Goal: Information Seeking & Learning: Learn about a topic

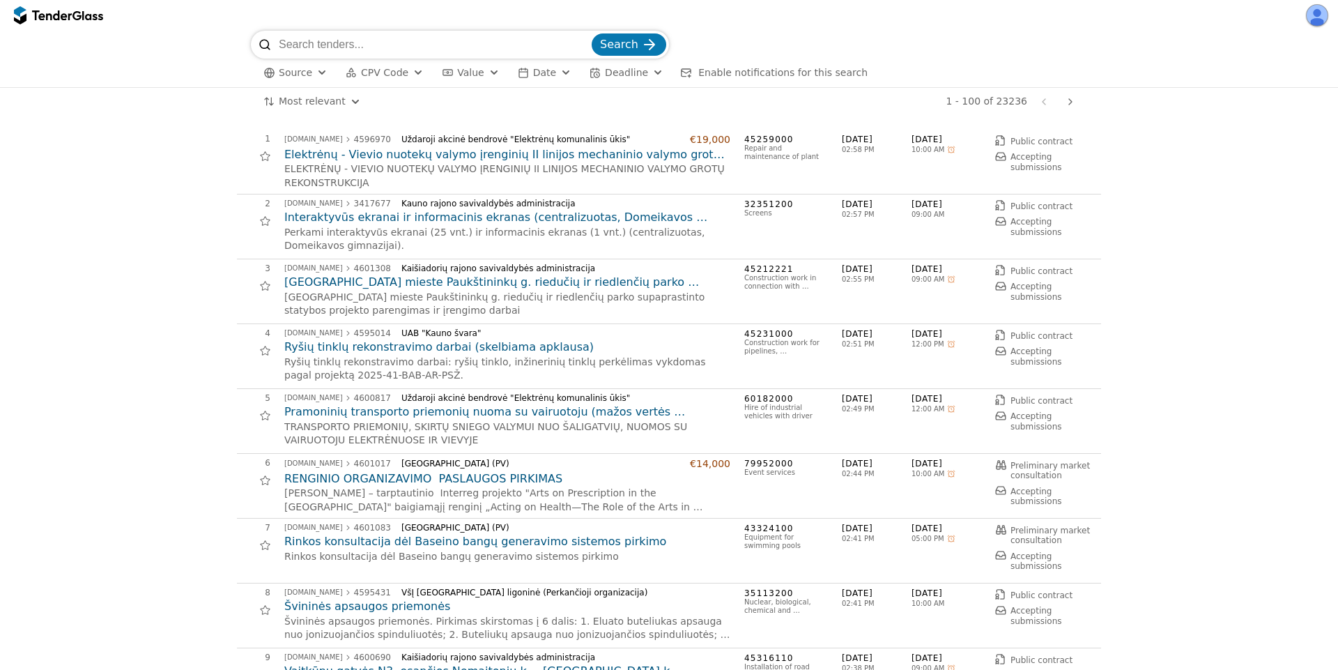
click at [394, 345] on h2 "Ryšių tinklų rekonstravimo darbai (skelbiama apklausa)" at bounding box center [507, 346] width 446 height 15
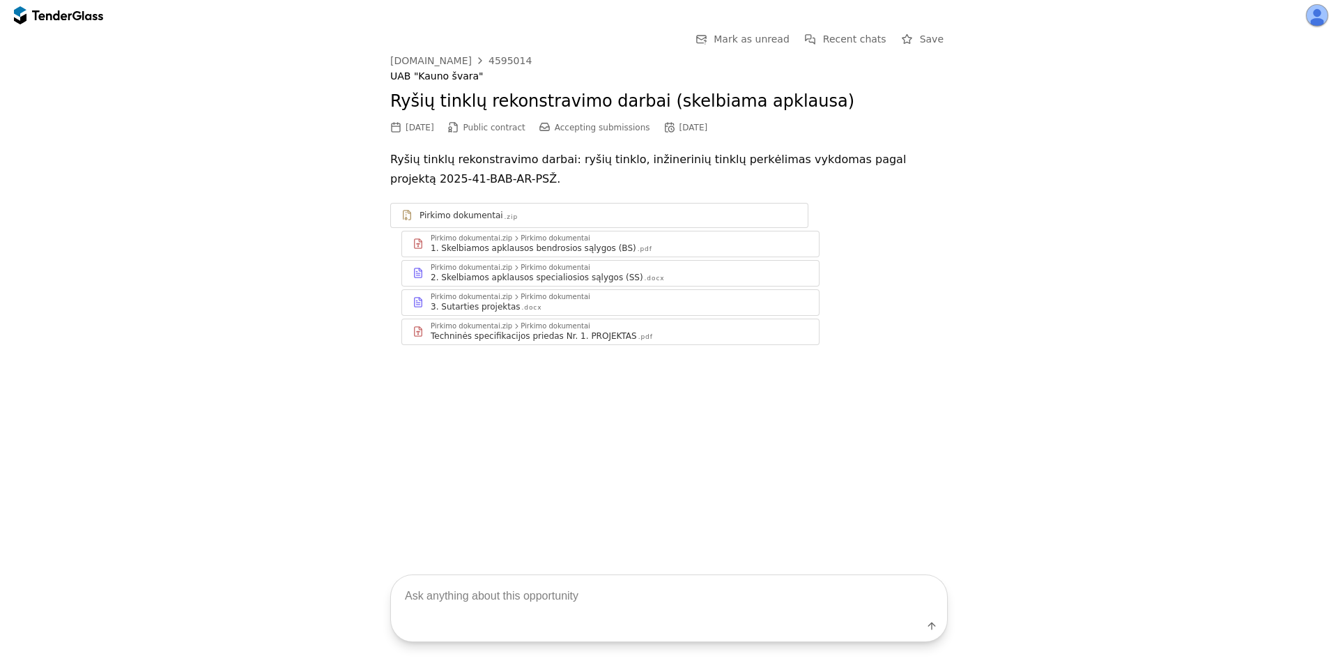
click at [641, 248] on div "1. Skelbiamos apklausos bendrosios sąlygos (BS) .pdf" at bounding box center [620, 248] width 378 height 11
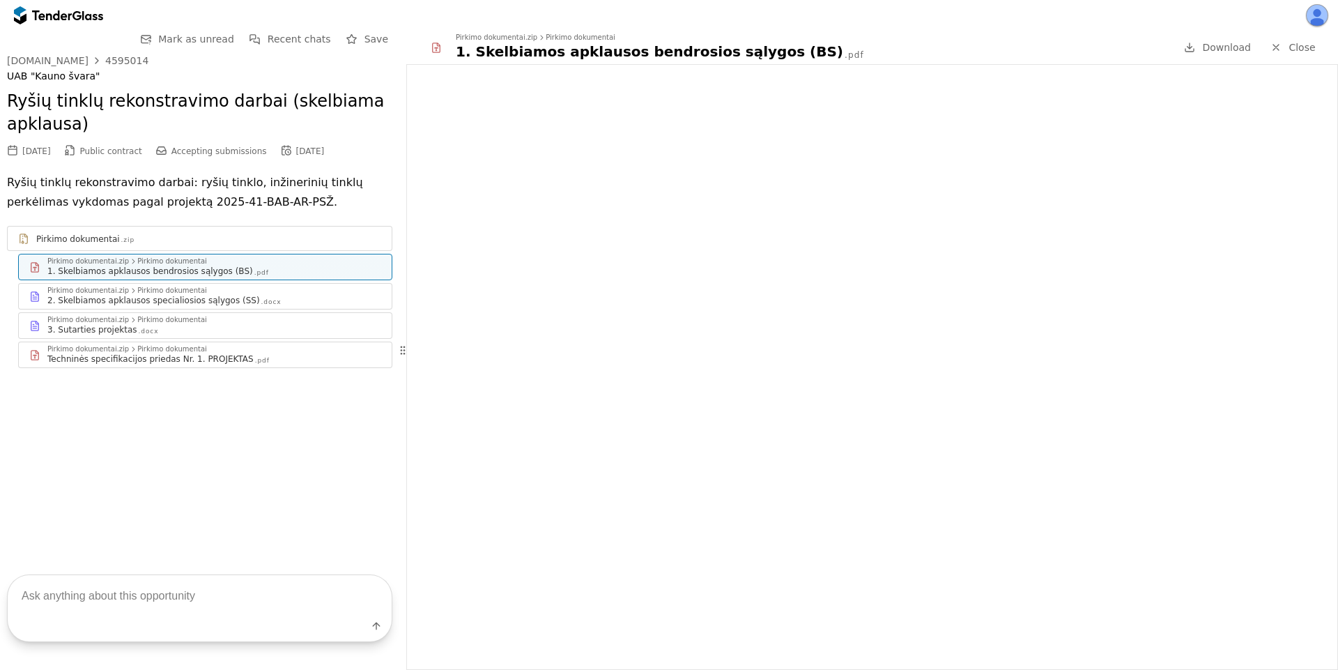
click at [1307, 50] on span "Close" at bounding box center [1302, 47] width 26 height 11
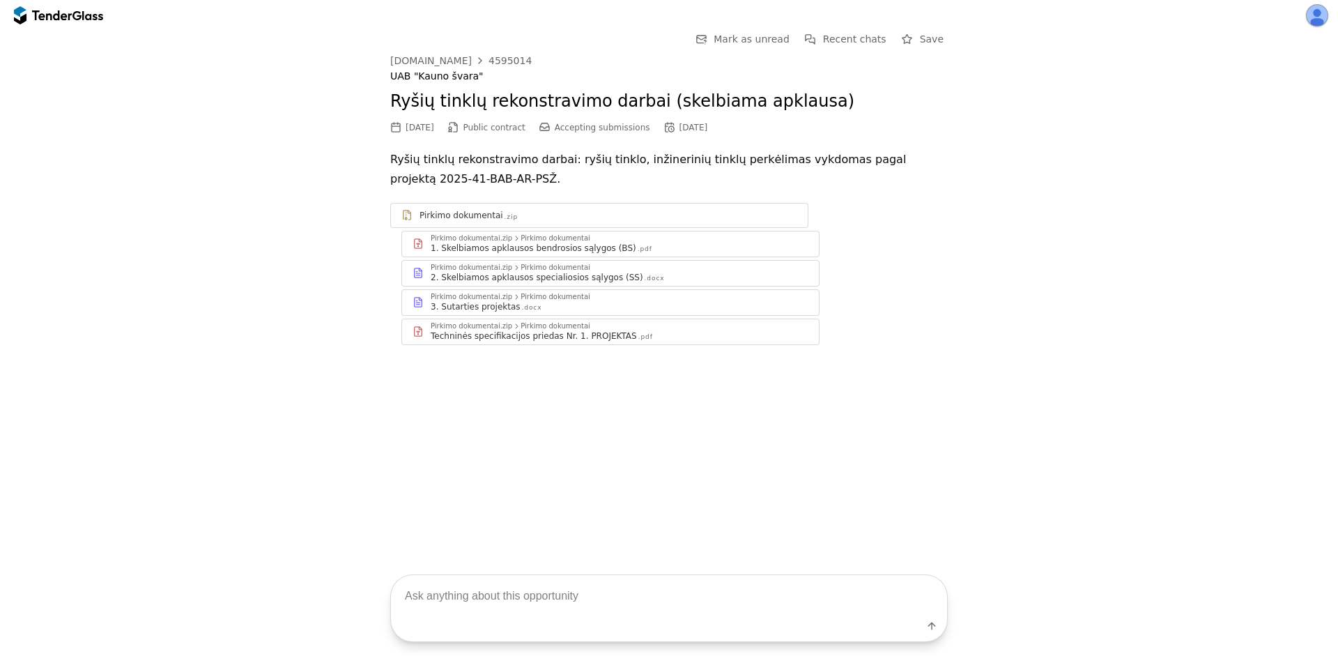
click at [58, 15] on div at bounding box center [51, 14] width 39 height 9
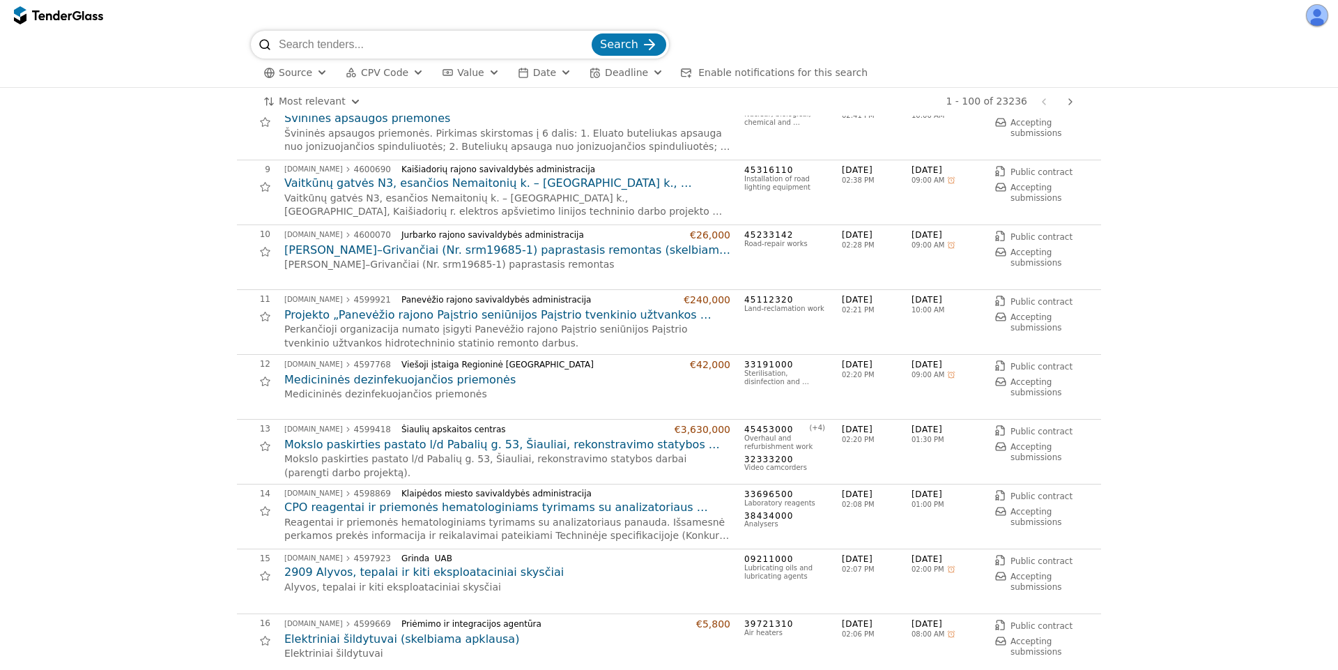
scroll to position [502, 0]
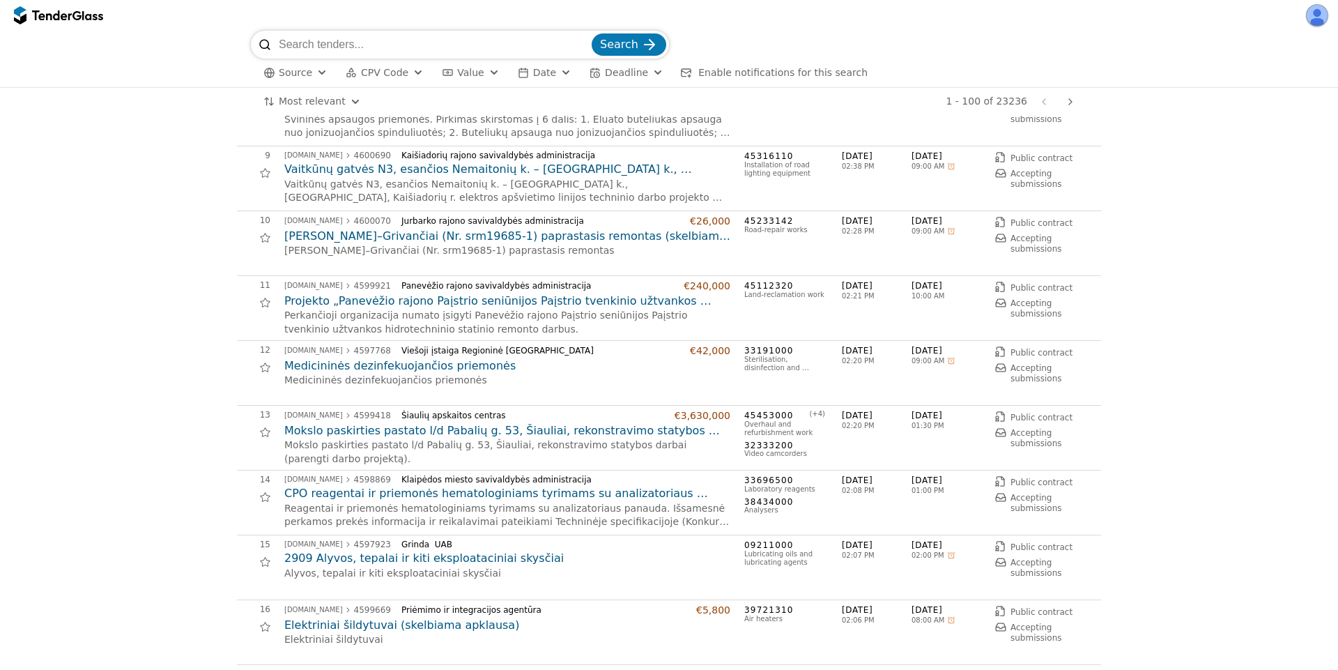
click at [386, 426] on h2 "Mokslo paskirties pastato l/d Pabalių g. 53, Šiauliai, rekonstravimo statybos d…" at bounding box center [507, 430] width 446 height 15
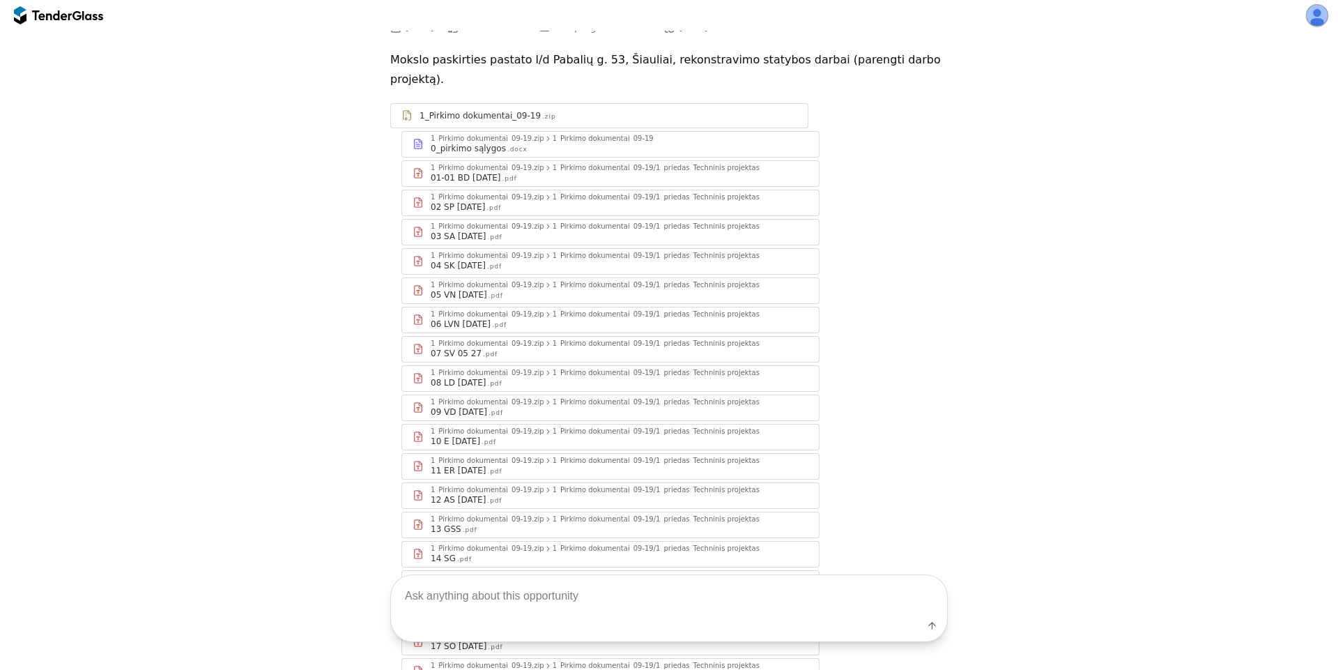
click at [595, 399] on div "1_Pirkimo dokumentai_09-19/1_priedas_Techninis projektas_" at bounding box center [658, 402] width 210 height 7
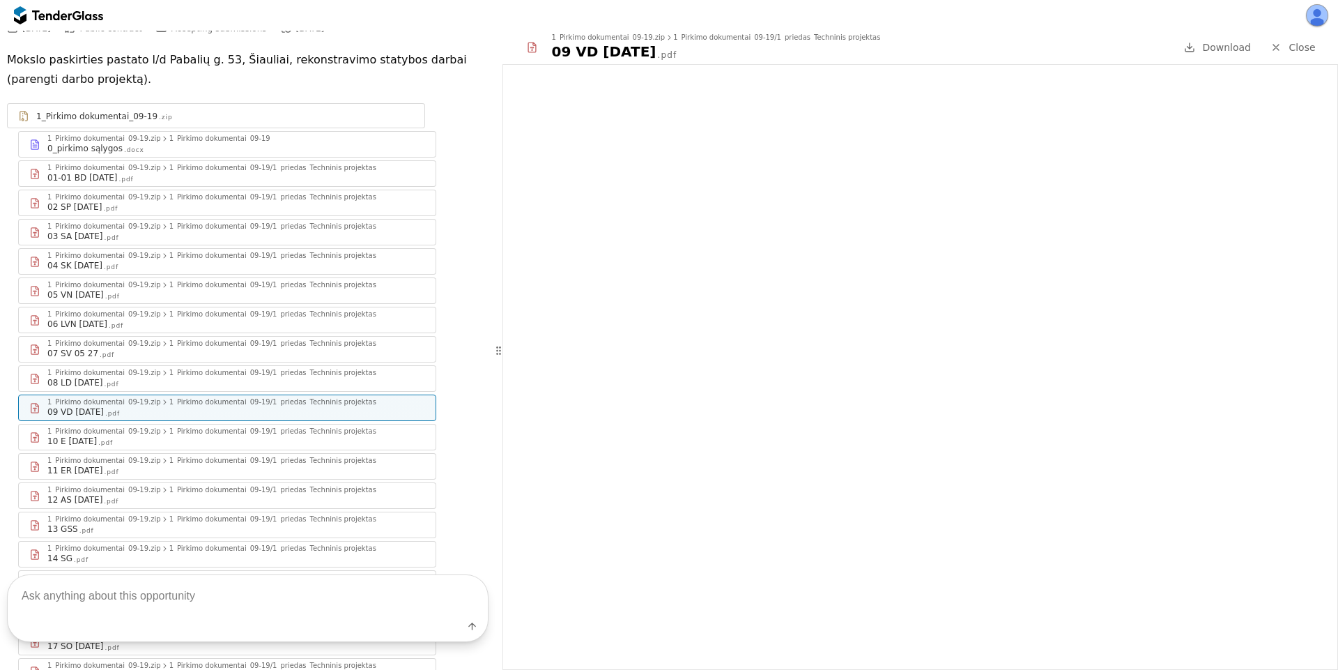
click at [497, 360] on div at bounding box center [499, 350] width 34 height 38
click at [1310, 45] on span "Close" at bounding box center [1302, 47] width 26 height 11
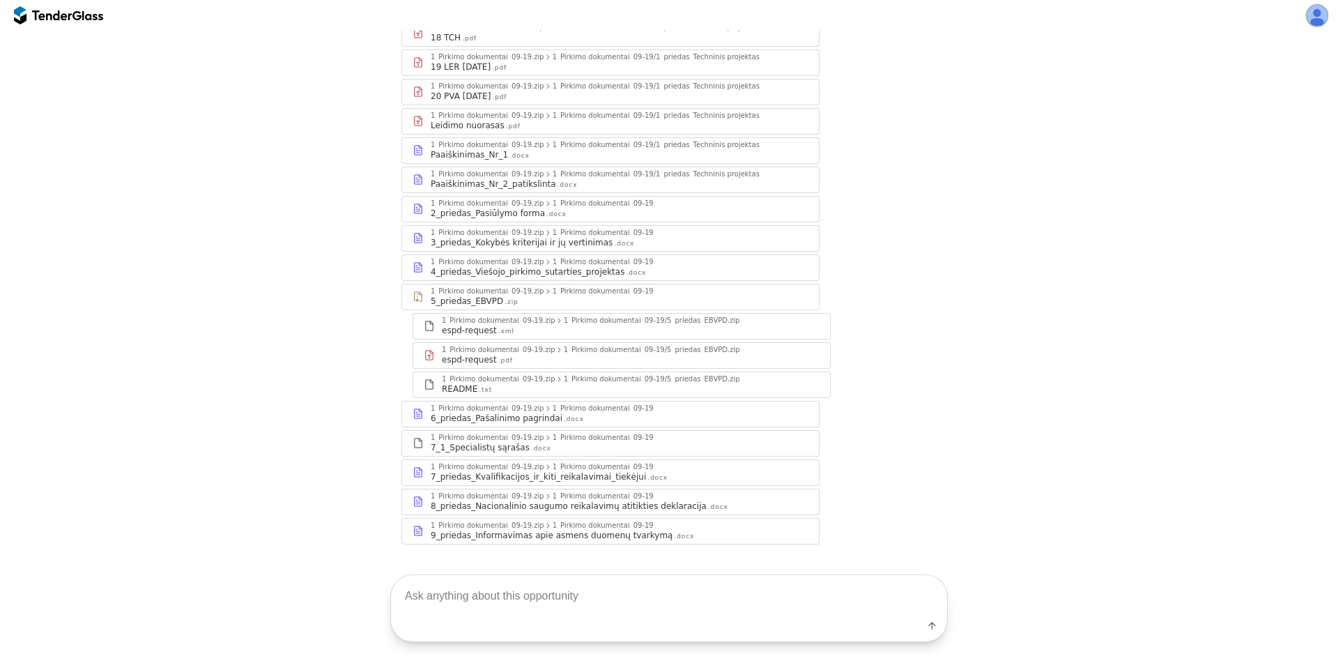
scroll to position [387, 0]
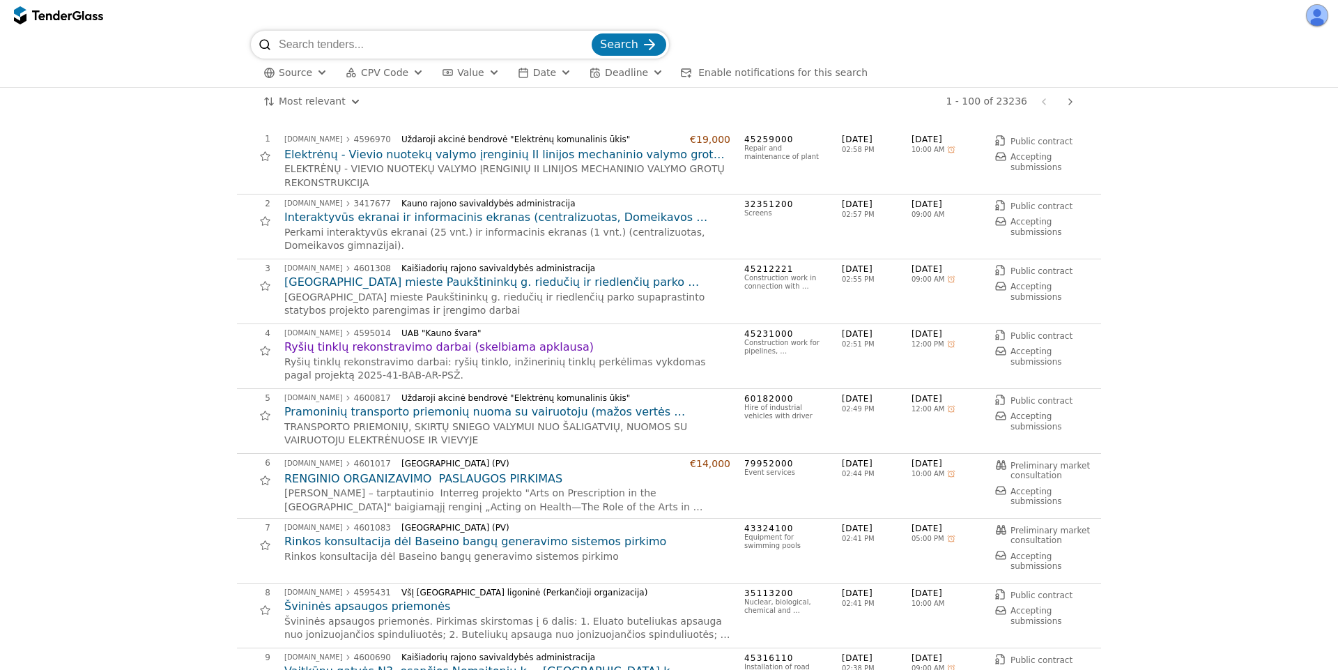
click at [440, 160] on h2 "Elektrėnų - Vievio nuotekų valymo įrenginių II linijos mechaninio valymo grotų …" at bounding box center [507, 154] width 446 height 15
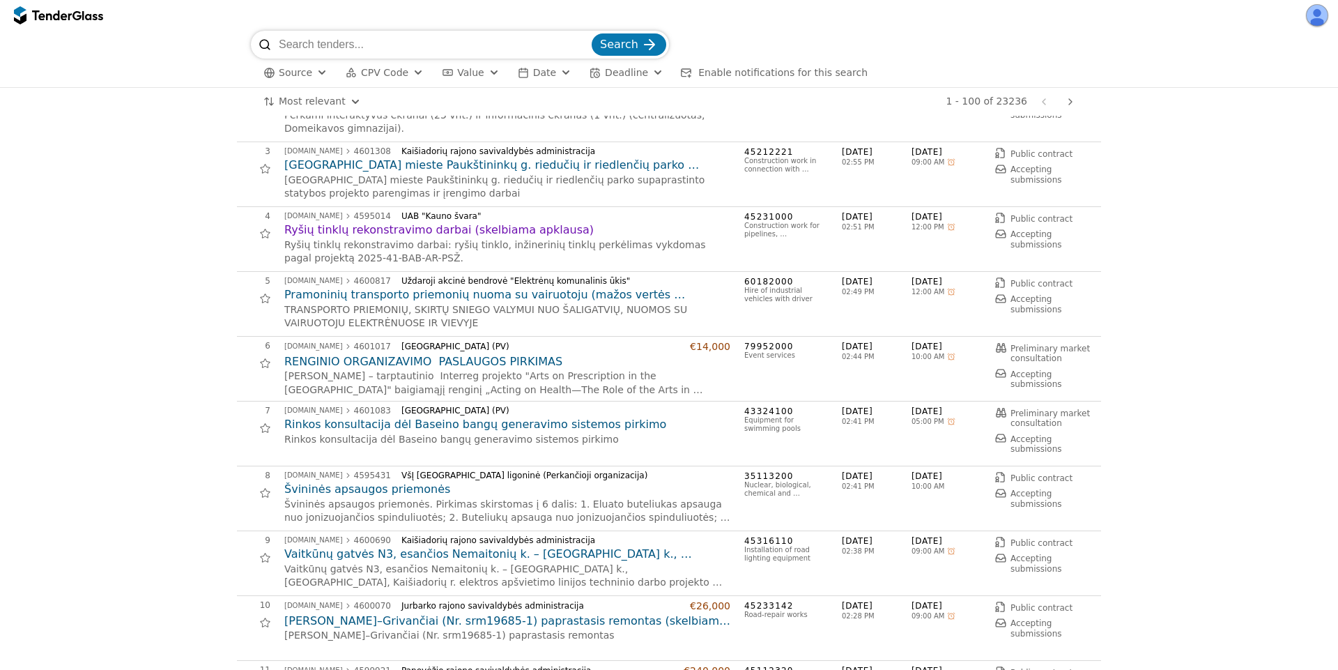
scroll to position [125, 0]
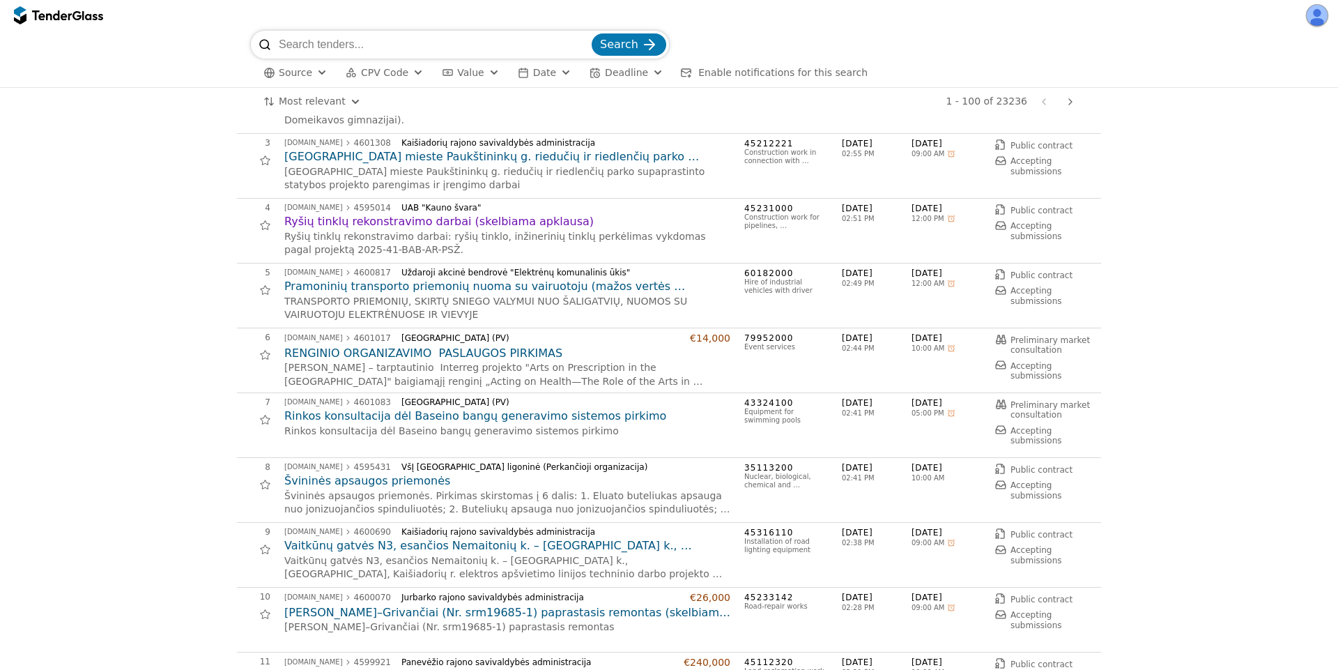
click at [461, 289] on h2 "Pramoninių transporto priemonių nuoma su vairuotoju (mažos vertės skelbiama apk…" at bounding box center [507, 286] width 446 height 15
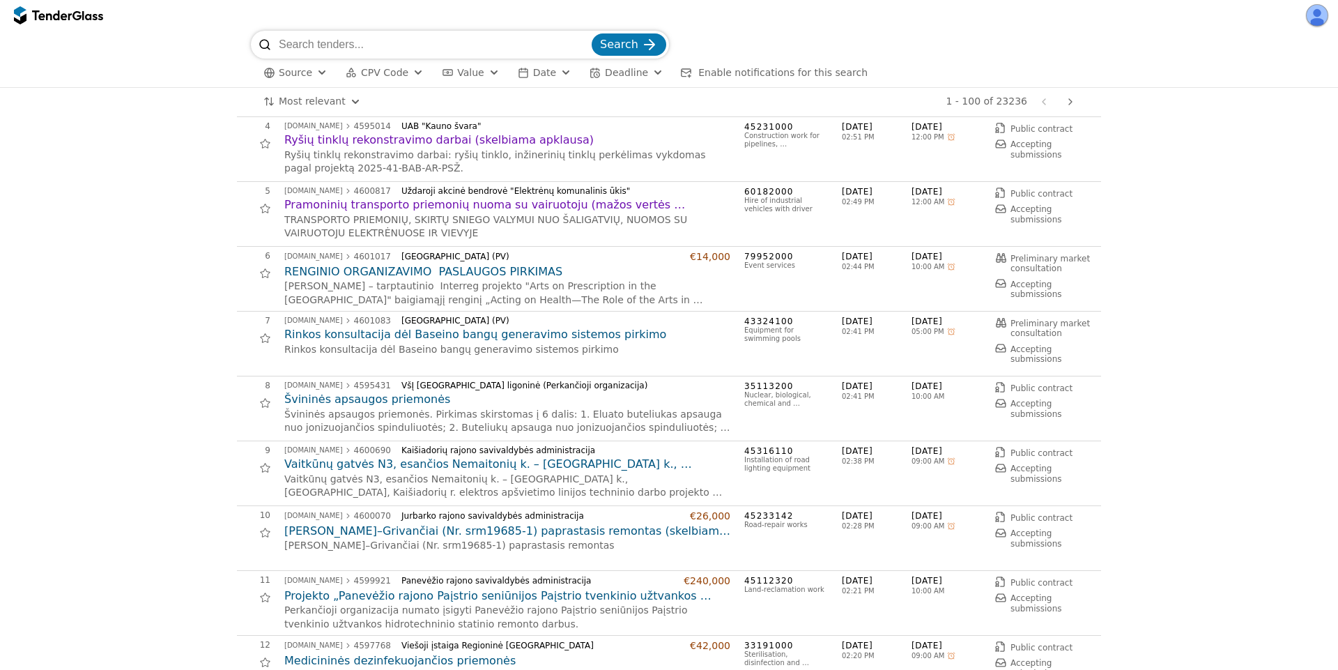
scroll to position [251, 0]
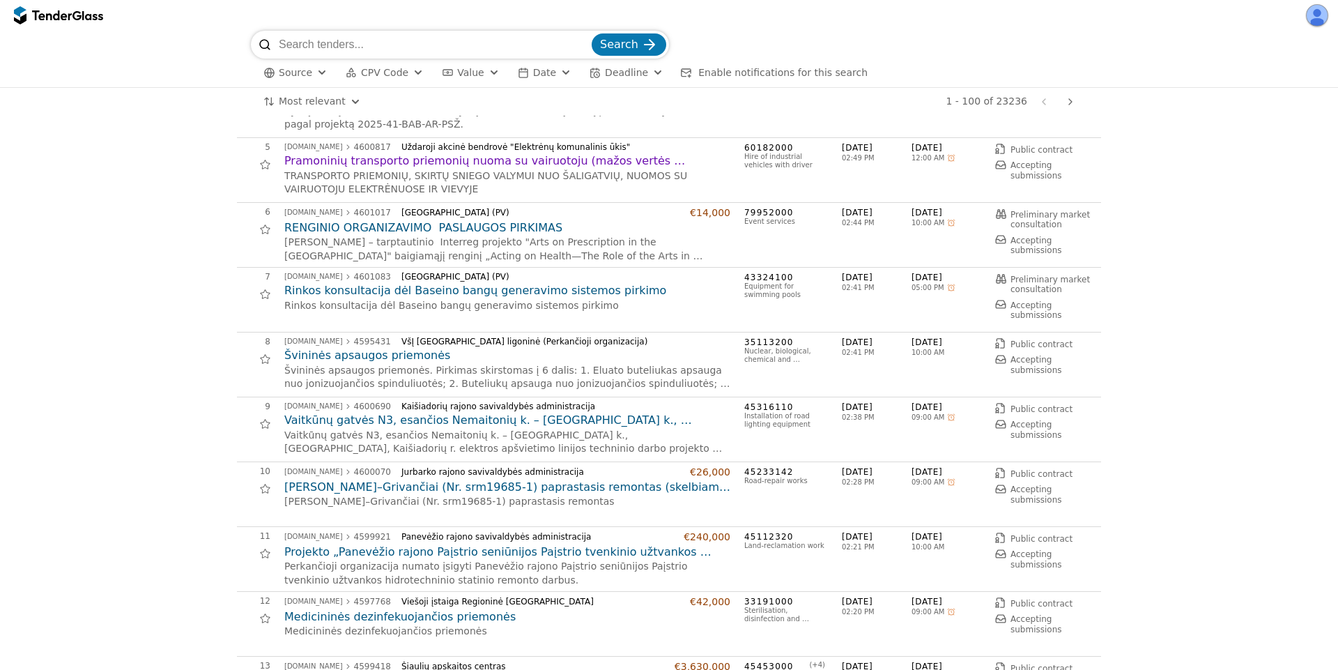
click at [382, 427] on h2 "Vaitkūnų gatvės N3, esančios Nemaitonių k. – [GEOGRAPHIC_DATA] k., [GEOGRAPHIC_…" at bounding box center [507, 420] width 446 height 15
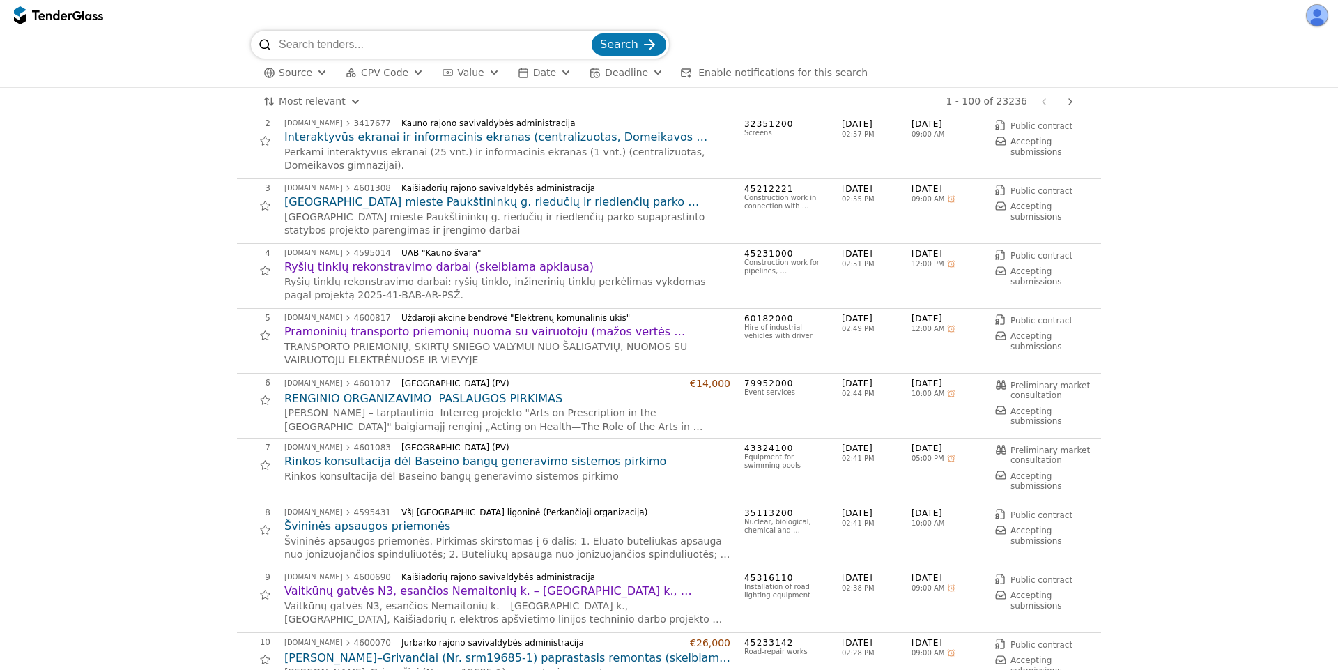
scroll to position [125, 0]
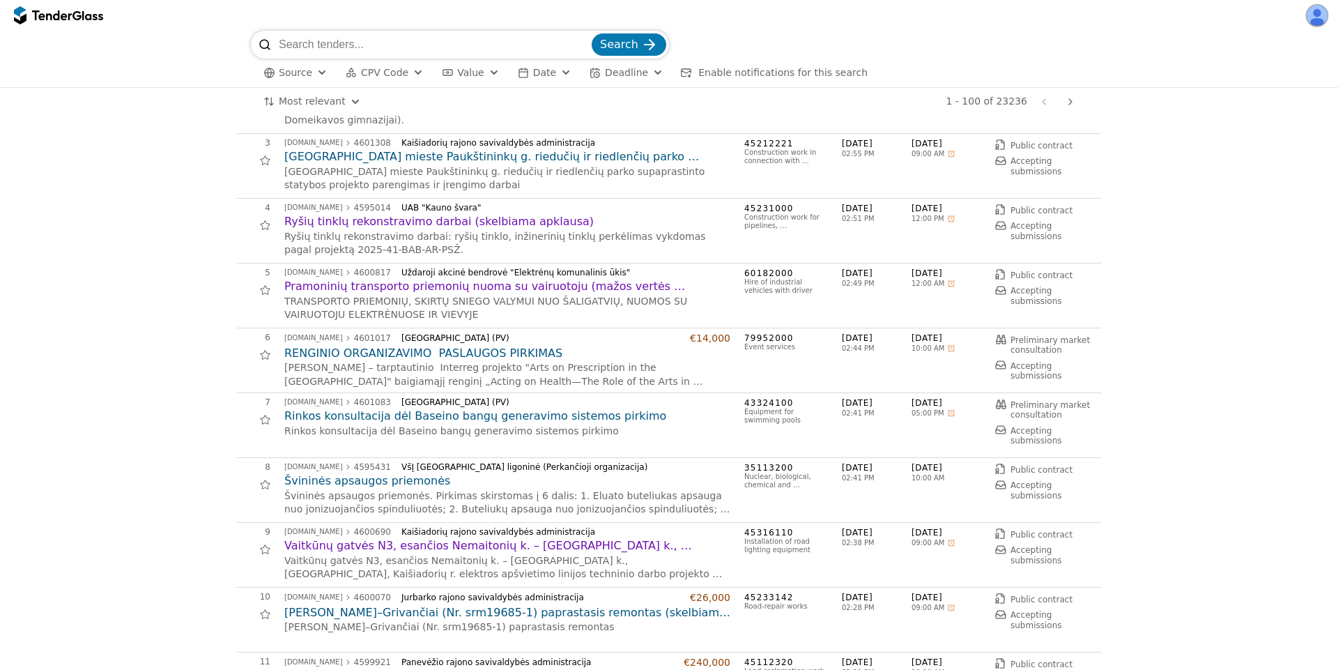
click at [369, 484] on h2 "Švininės apsaugos priemonės" at bounding box center [507, 480] width 446 height 15
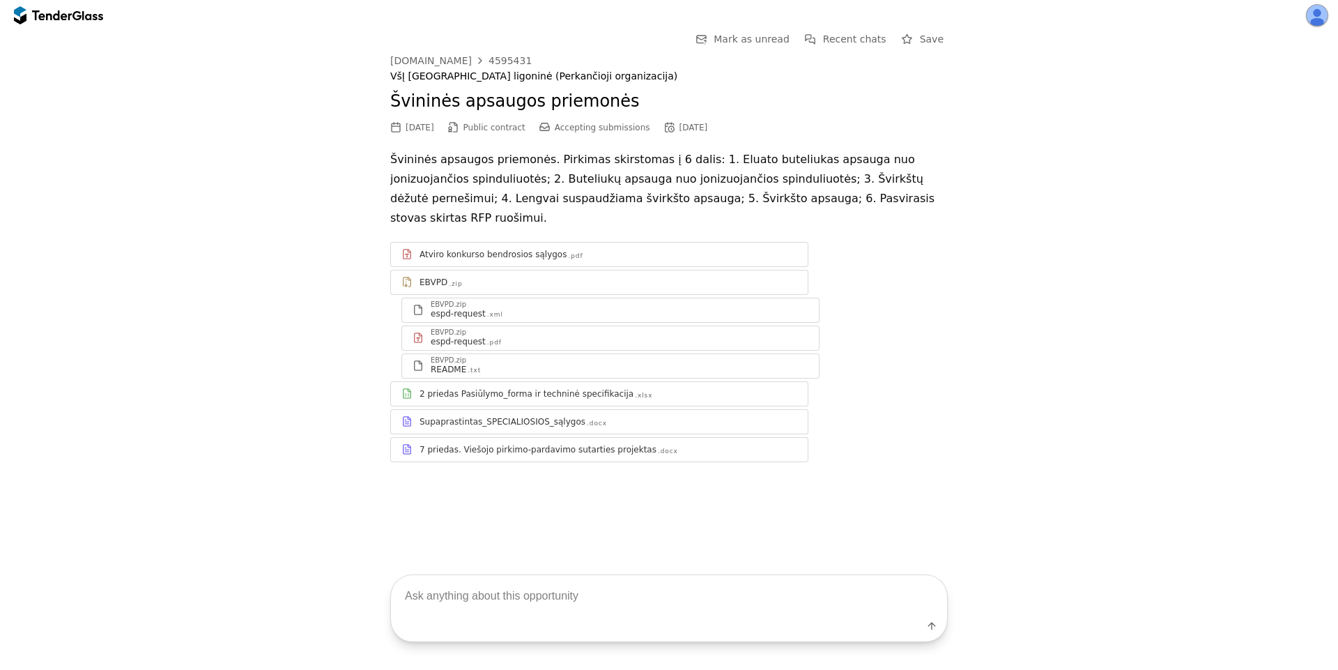
click at [551, 388] on div "2 priedas Pasiūlymo_forma ir techninė specifikacija" at bounding box center [527, 393] width 214 height 11
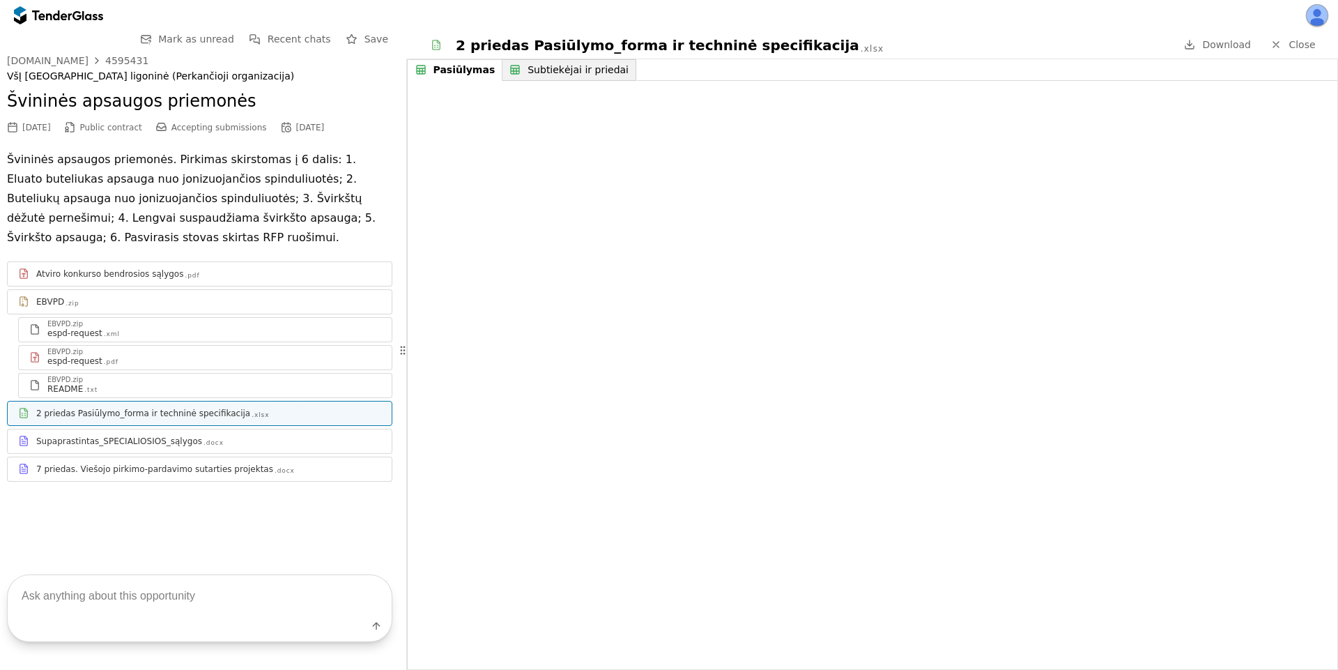
click at [534, 70] on div "Subtiekėjai ir priedai" at bounding box center [578, 70] width 101 height 12
click at [452, 72] on div "Pasiūlymas" at bounding box center [461, 70] width 54 height 12
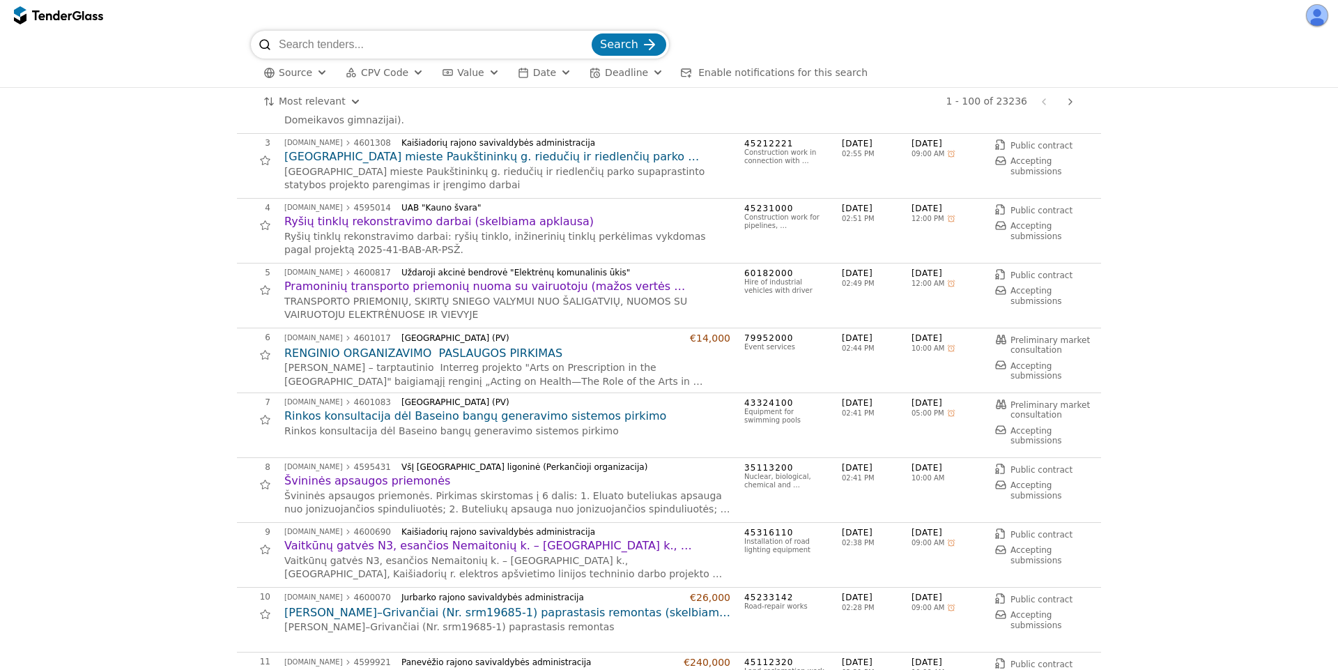
scroll to position [376, 0]
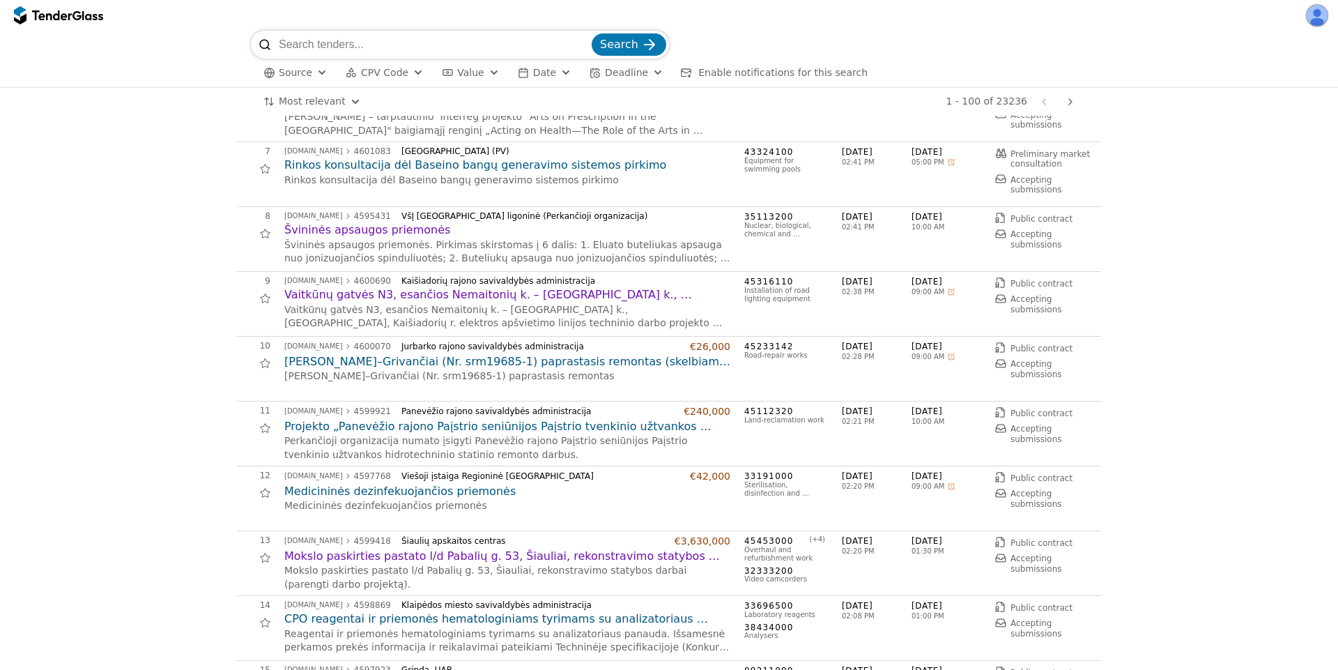
click at [437, 417] on div "[DOMAIN_NAME] 4599921 Panevėžio rajono savivaldybės administracija €240,000 Pro…" at bounding box center [507, 434] width 446 height 56
click at [434, 423] on h2 "Projekto „Panevėžio rajono Paįstrio seniūnijos Paįstrio tvenkinio užtvankos hid…" at bounding box center [507, 426] width 446 height 15
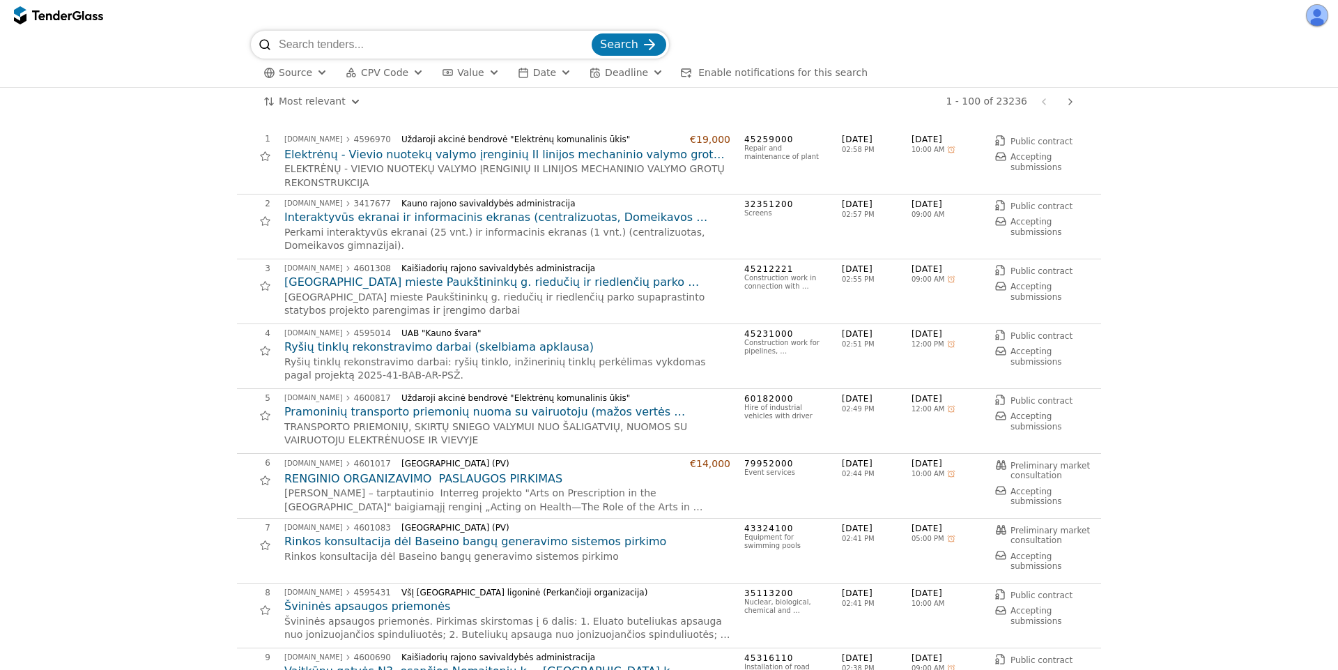
scroll to position [376, 0]
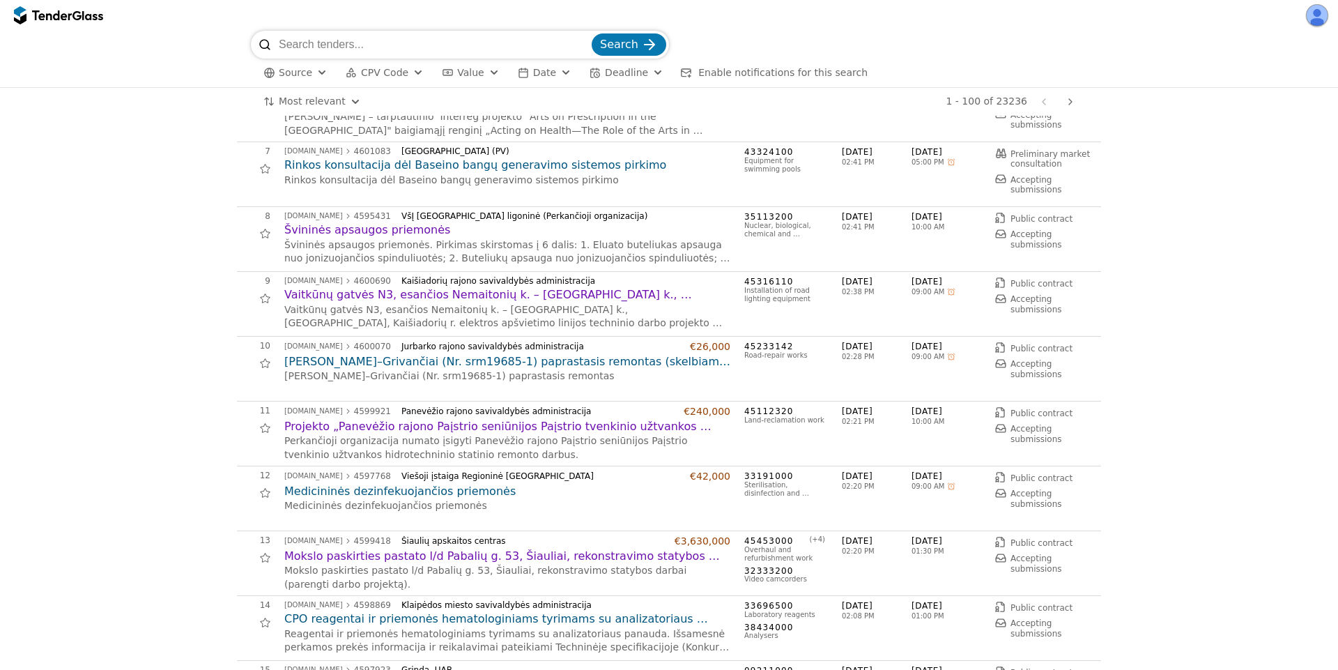
click at [407, 492] on h2 "Medicininės dezinfekuojančios priemonės" at bounding box center [507, 491] width 446 height 15
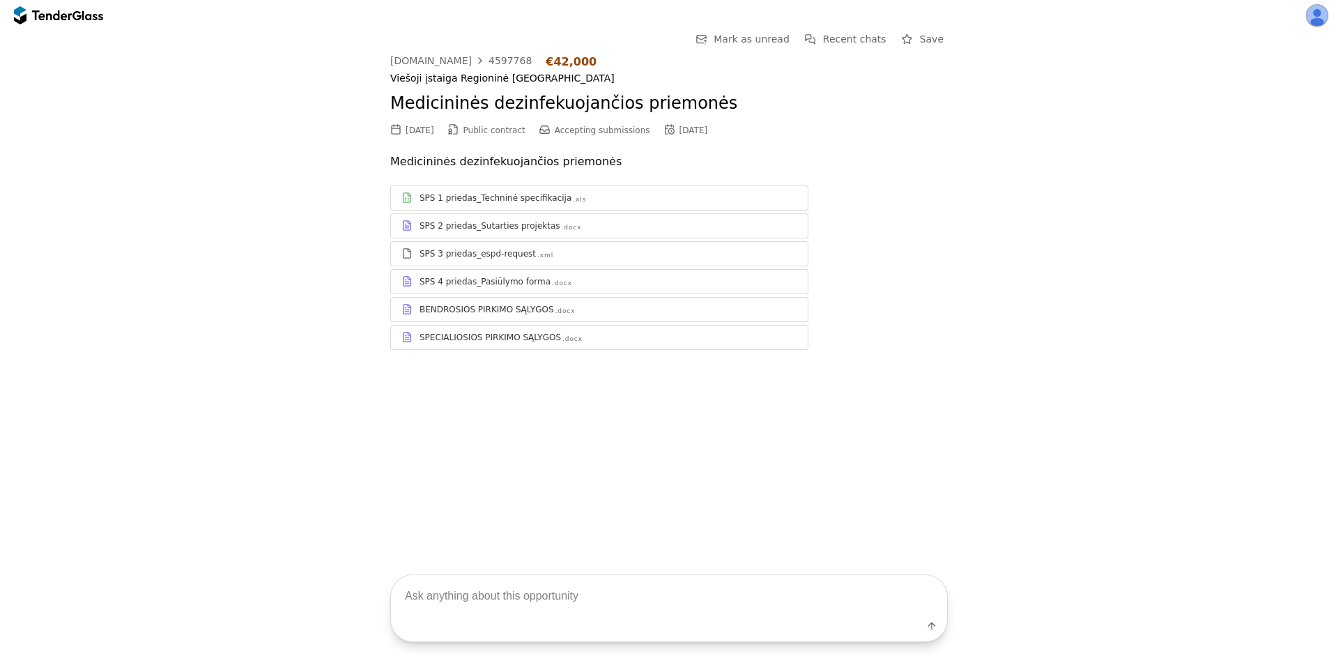
click at [601, 207] on link "SPS 1 priedas_Techninė specifikacija .xls" at bounding box center [599, 197] width 418 height 25
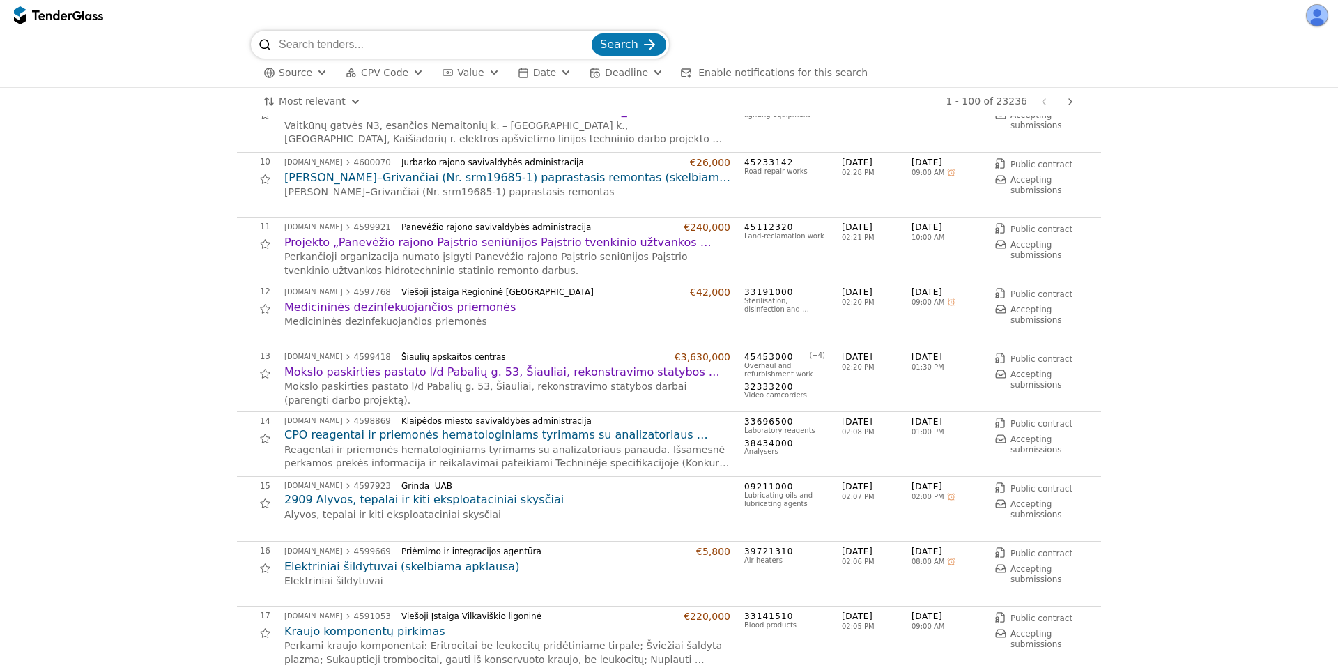
scroll to position [753, 0]
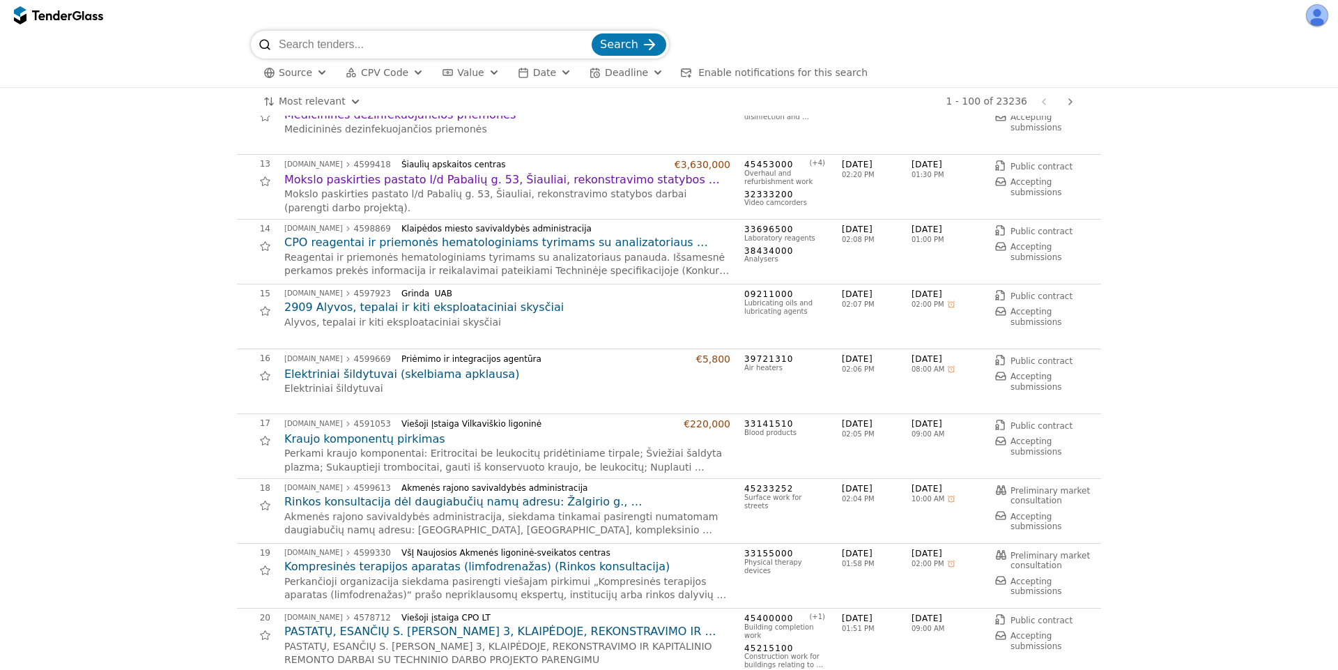
click at [449, 240] on h2 "CPO reagentai ir priemonės hematologiniams tyrimams su analizatoriaus panauda (…" at bounding box center [507, 242] width 446 height 15
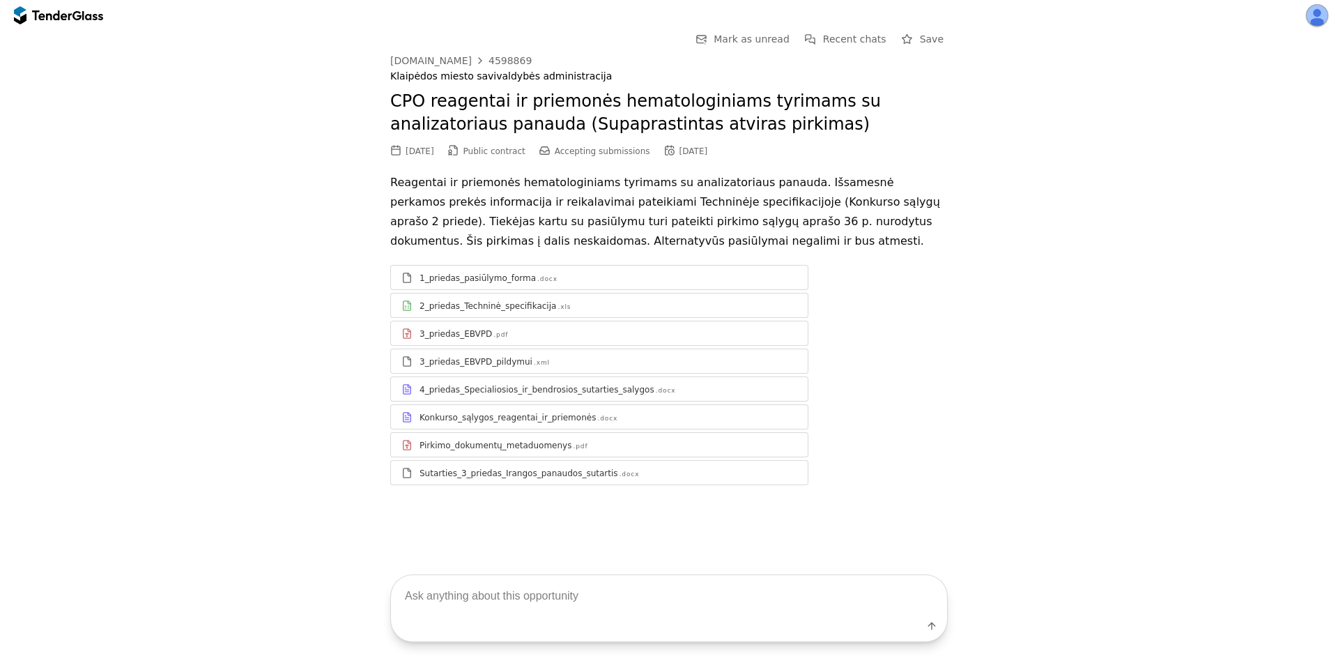
click at [558, 295] on link "2_priedas_Techninė_specifikacija .xls" at bounding box center [599, 305] width 418 height 25
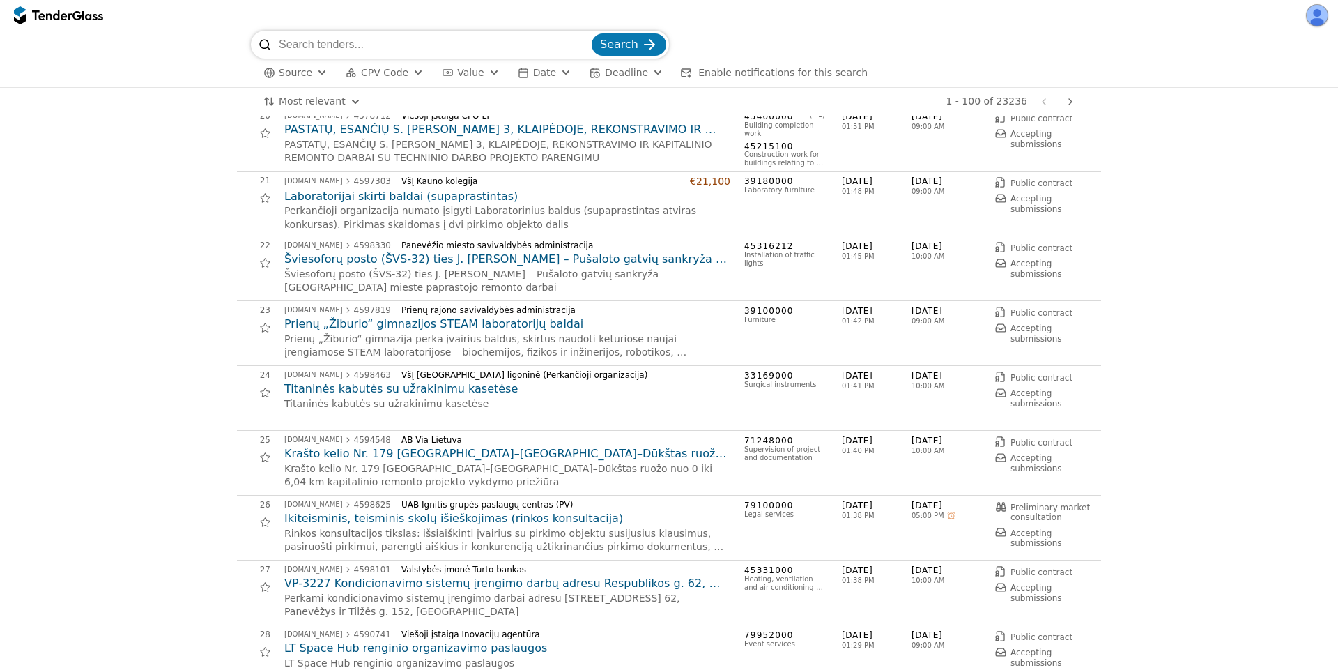
scroll to position [1756, 0]
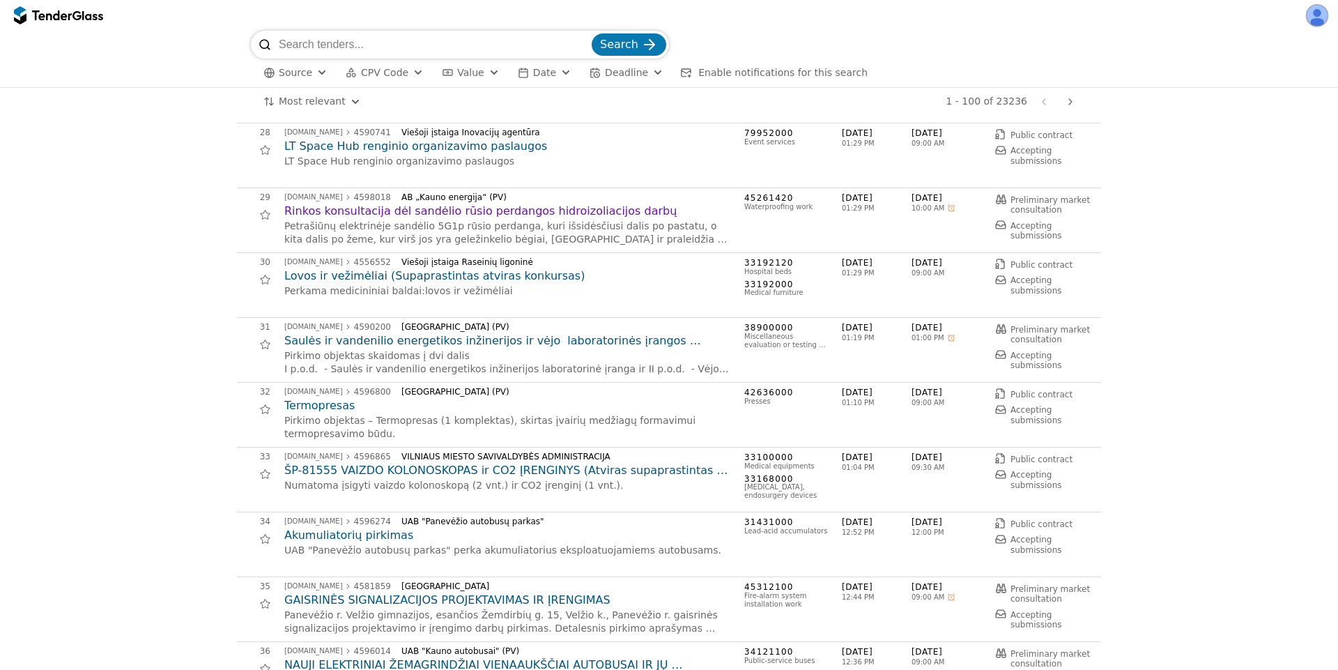
click at [337, 402] on h2 "Termopresas" at bounding box center [507, 405] width 446 height 15
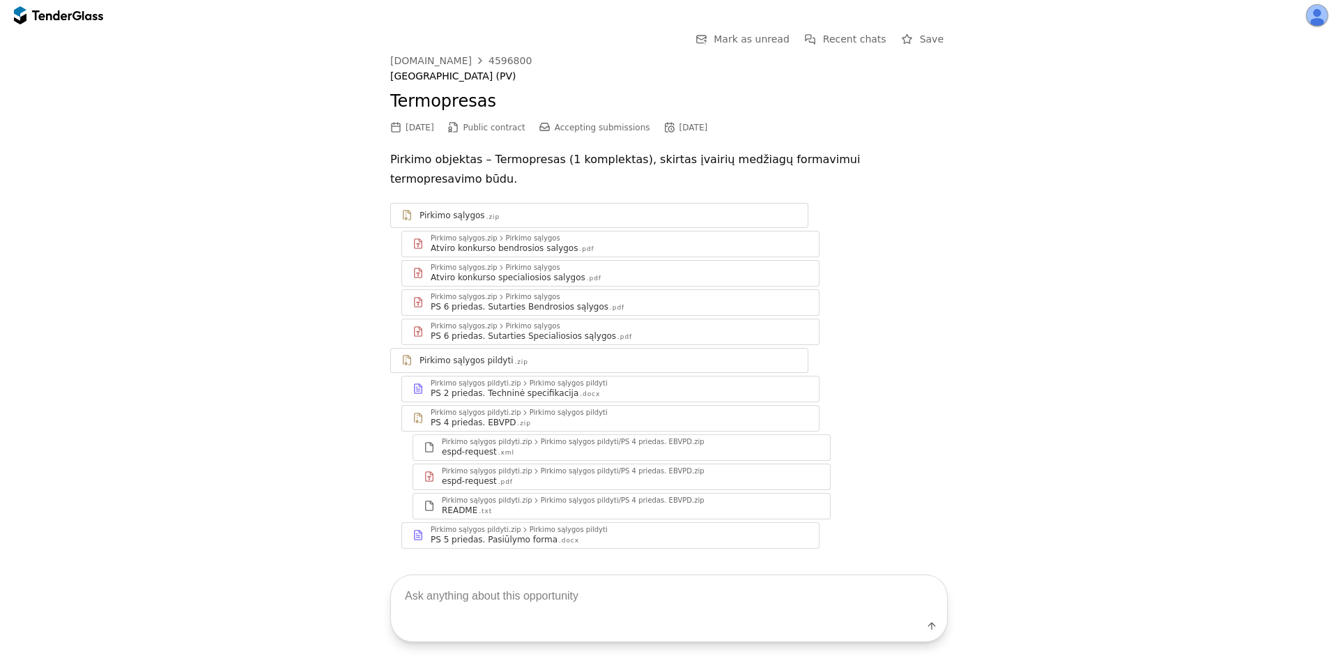
click at [602, 272] on div "Atviro konkurso specialiosios salygos .pdf" at bounding box center [620, 277] width 378 height 11
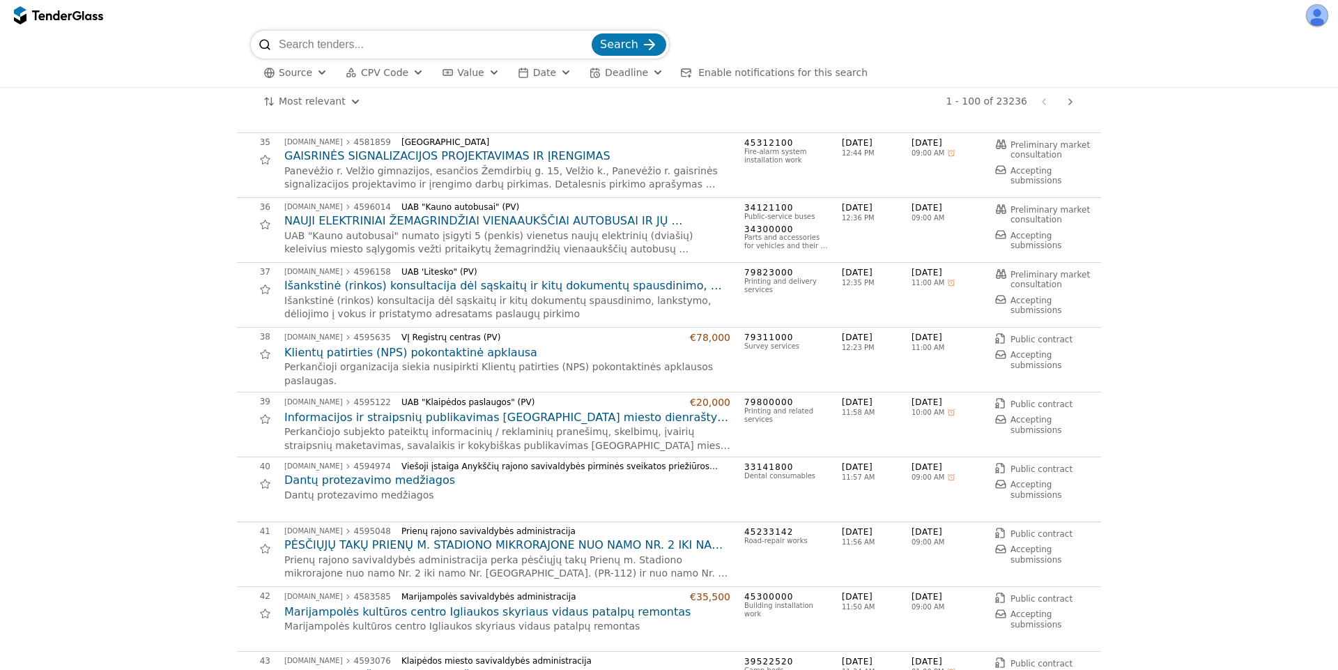
scroll to position [2133, 0]
